Goal: Transaction & Acquisition: Purchase product/service

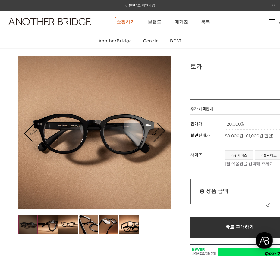
scroll to position [24, 0]
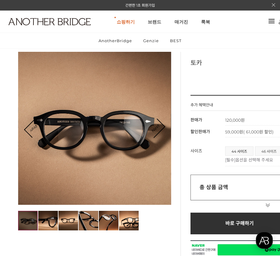
click at [267, 152] on span "46 사이즈" at bounding box center [268, 151] width 27 height 9
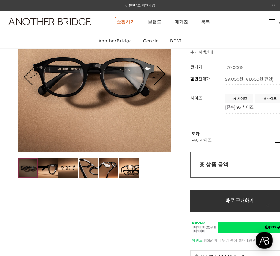
scroll to position [78, 0]
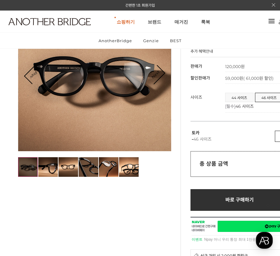
click at [83, 169] on img at bounding box center [89, 167] width 20 height 20
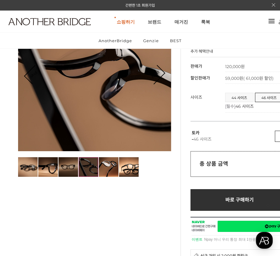
click at [63, 170] on img at bounding box center [68, 167] width 20 height 20
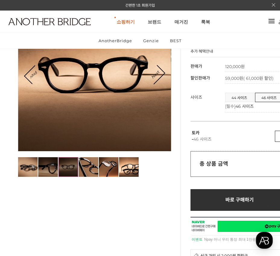
click at [43, 170] on img at bounding box center [48, 167] width 20 height 20
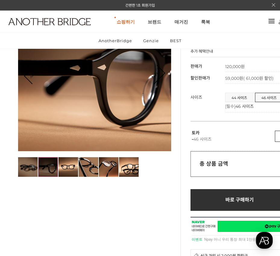
click at [20, 170] on img at bounding box center [28, 167] width 20 height 20
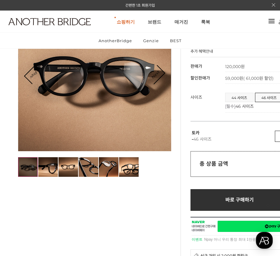
scroll to position [0, 0]
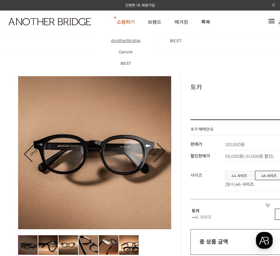
click at [119, 41] on link "AnotherBridge" at bounding box center [125, 40] width 65 height 11
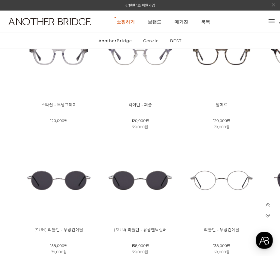
scroll to position [744, 0]
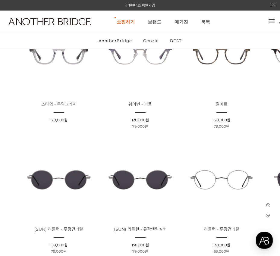
click at [227, 180] on img at bounding box center [221, 179] width 77 height 77
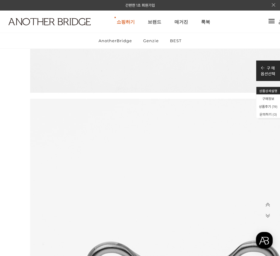
scroll to position [3345, 0]
